Goal: Task Accomplishment & Management: Manage account settings

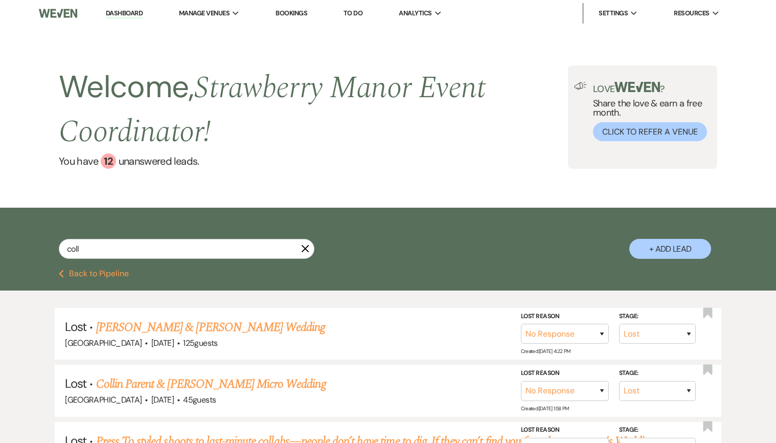
select select "8"
select select "5"
select select "8"
select select "5"
select select "8"
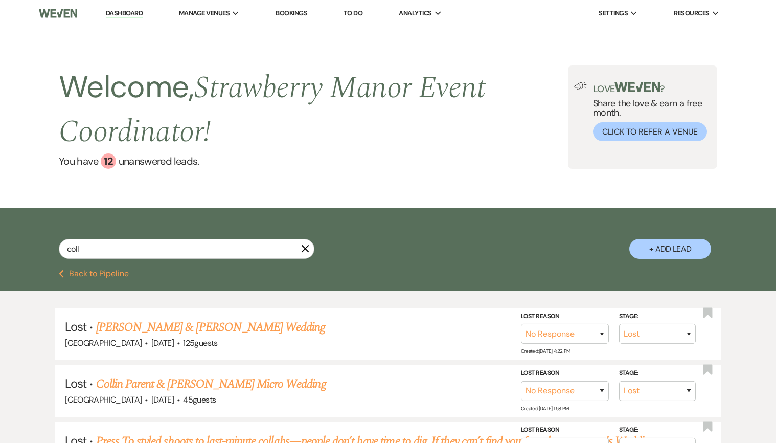
select select "3"
select select "8"
select select "5"
select select "8"
select select "5"
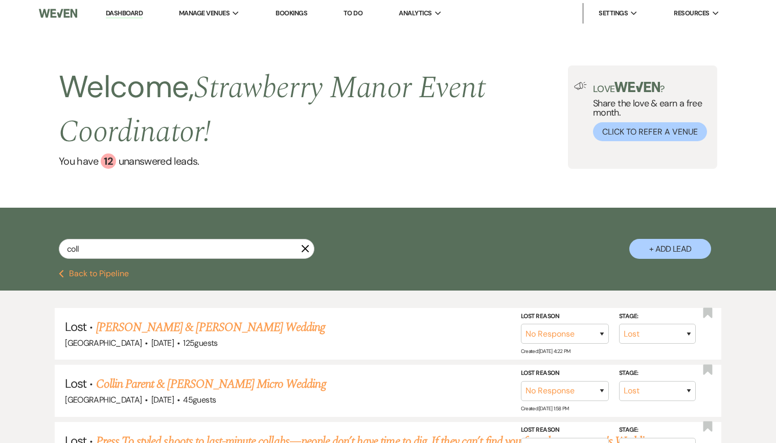
select select "8"
select select "6"
select select "8"
select select "5"
select select "8"
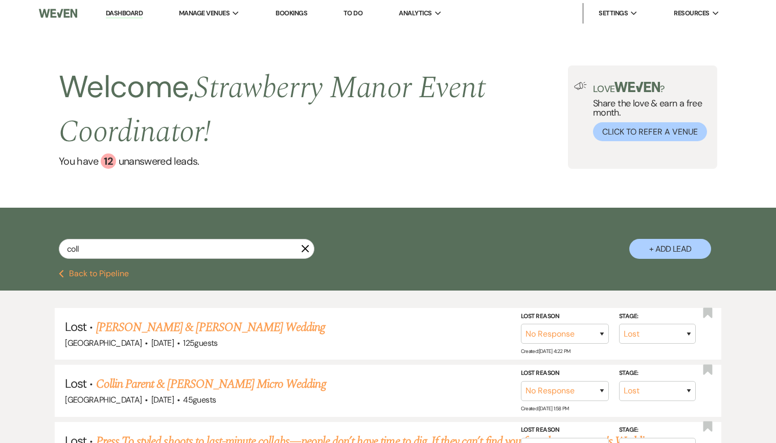
select select "5"
select select "8"
select select "5"
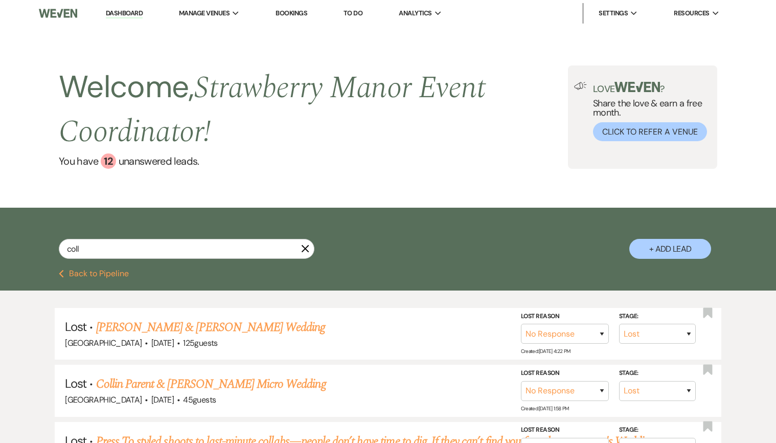
select select "8"
select select "5"
select select "8"
select select "5"
select select "8"
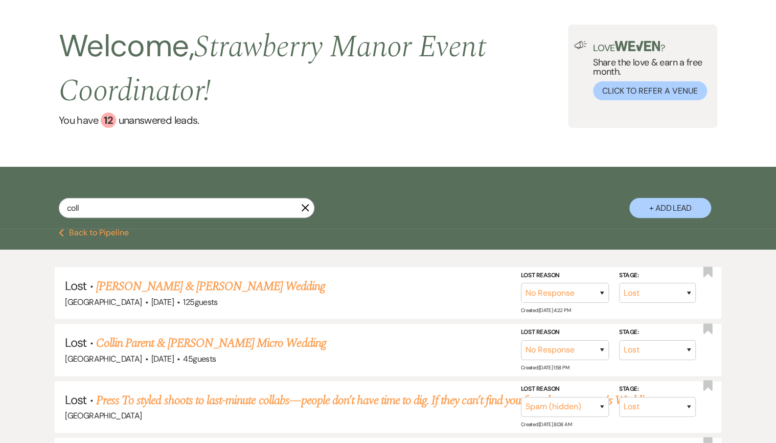
click at [307, 209] on icon "X" at bounding box center [305, 207] width 8 height 8
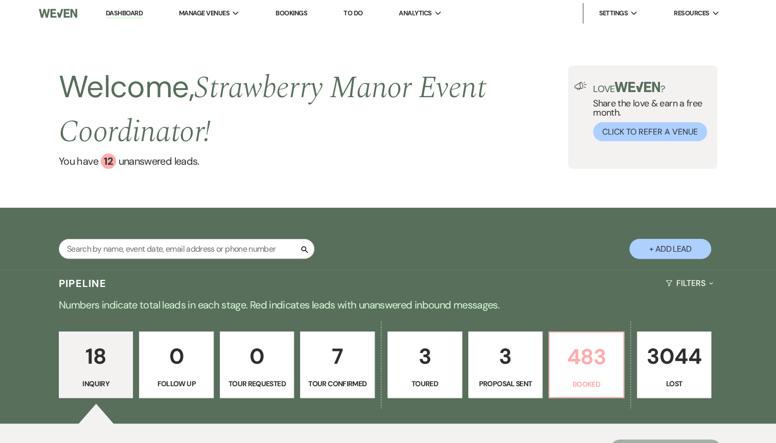
click at [590, 352] on p "483" at bounding box center [585, 356] width 61 height 34
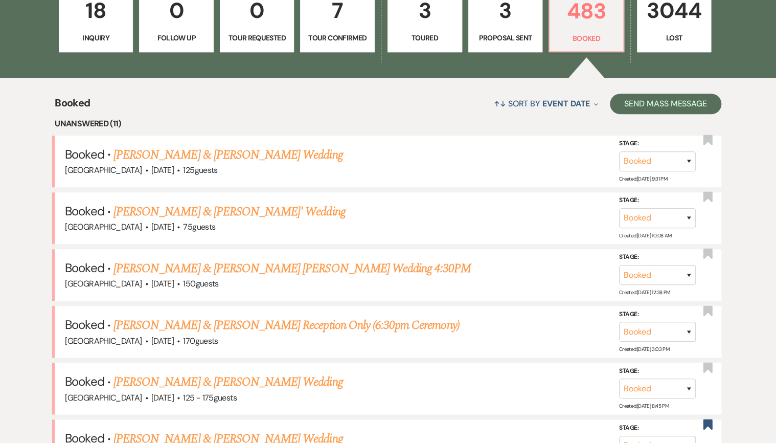
scroll to position [245, 0]
